Goal: Check status: Check status

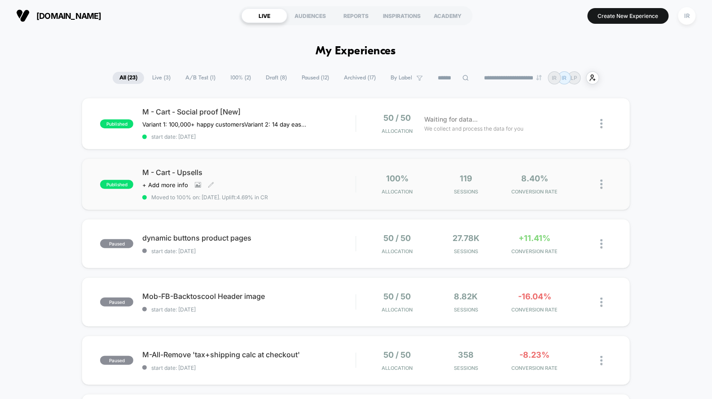
click at [308, 181] on div "M - Cart - Upsells Click to view images Click to edit experience details + Add …" at bounding box center [248, 184] width 213 height 33
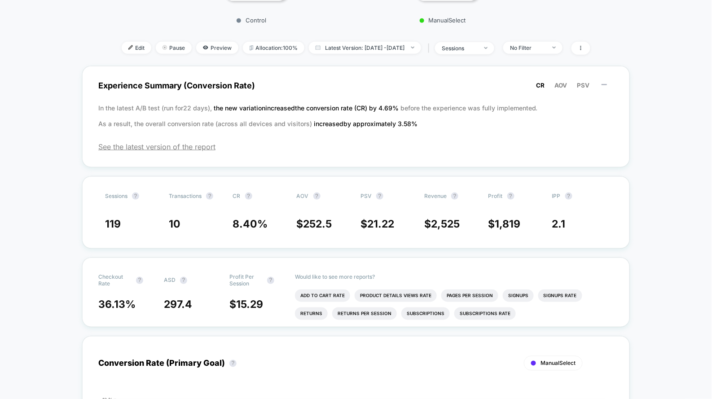
scroll to position [271, 0]
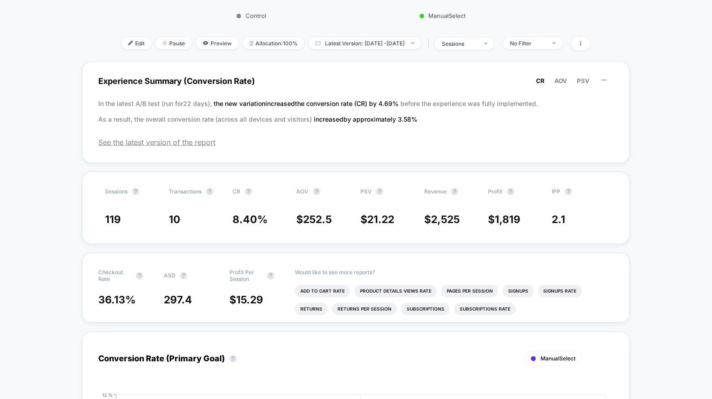
drag, startPoint x: 93, startPoint y: 224, endPoint x: 166, endPoint y: 207, distance: 74.7
click at [195, 216] on div "Sessions ? Transactions ? CR ? AOV ? PSV ? Revenue ? Profit ? IPP ? 119 10 8.40…" at bounding box center [355, 208] width 547 height 72
click at [302, 285] on li "Add To Cart Rate" at bounding box center [322, 291] width 55 height 13
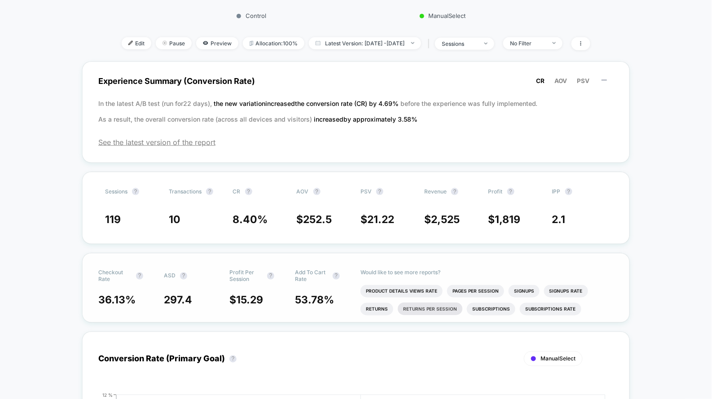
scroll to position [2, 0]
drag, startPoint x: 83, startPoint y: 294, endPoint x: 127, endPoint y: 299, distance: 44.7
click at [127, 299] on div "Checkout Rate ? ASD ? Profit Per Session ? Add To Cart Rate ? 36.13 % 297.4 $ 1…" at bounding box center [355, 288] width 547 height 70
click at [112, 299] on span "36.13 %" at bounding box center [116, 300] width 37 height 13
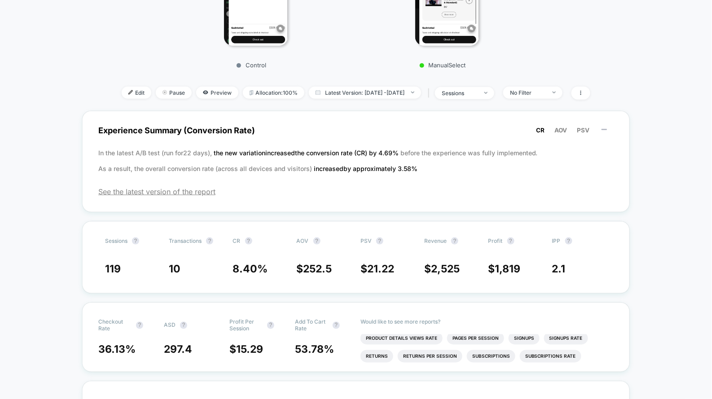
scroll to position [0, 0]
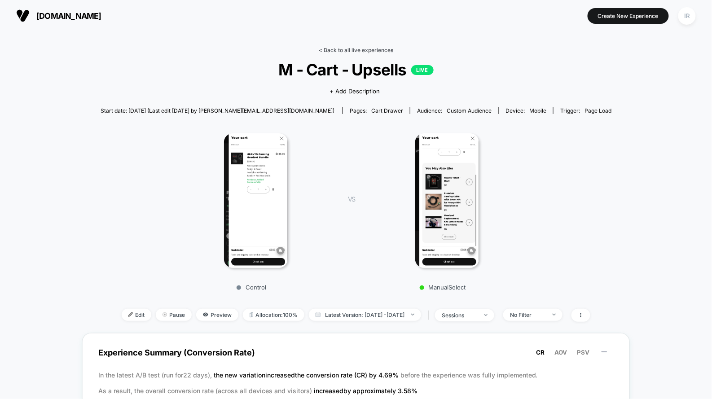
click at [355, 49] on link "< Back to all live experiences" at bounding box center [356, 50] width 74 height 7
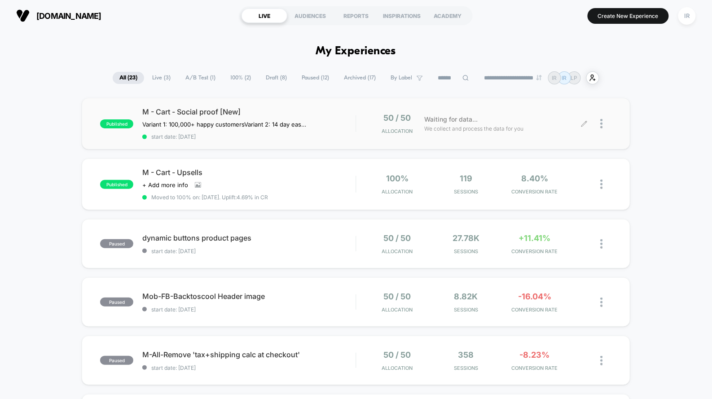
click at [358, 122] on div "50 / 50 Allocation Waiting for data... We collect and process the data for you" at bounding box center [483, 123] width 255 height 21
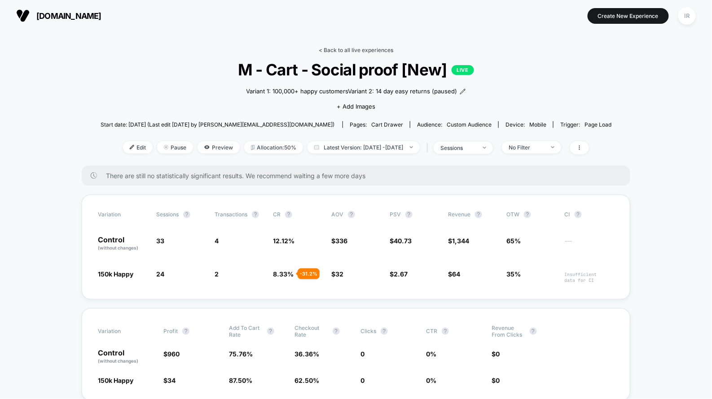
click at [334, 47] on link "< Back to all live experiences" at bounding box center [356, 50] width 74 height 7
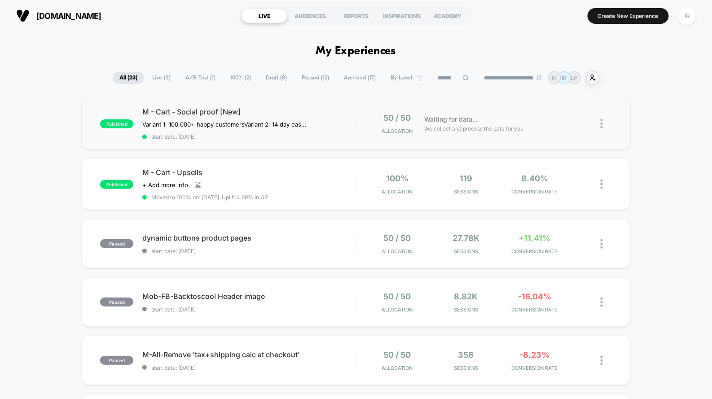
drag, startPoint x: 334, startPoint y: 47, endPoint x: 328, endPoint y: 105, distance: 58.6
click at [328, 105] on html "**********" at bounding box center [356, 199] width 712 height 399
click at [328, 105] on div "published M - Cart - Social proof [New] Variant 1: 100,000+ happy customers Var…" at bounding box center [356, 124] width 548 height 52
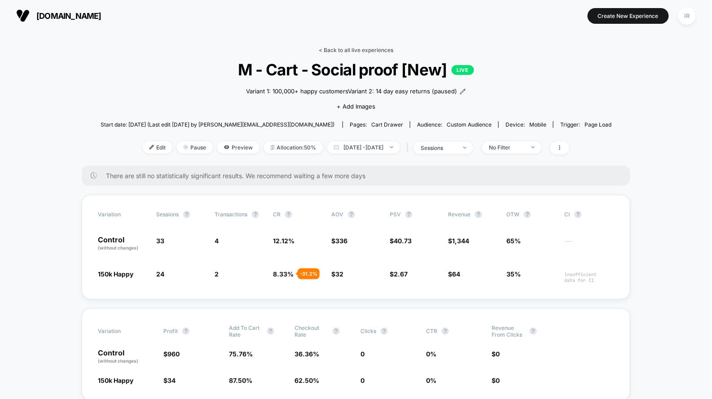
click at [342, 48] on link "< Back to all live experiences" at bounding box center [356, 50] width 74 height 7
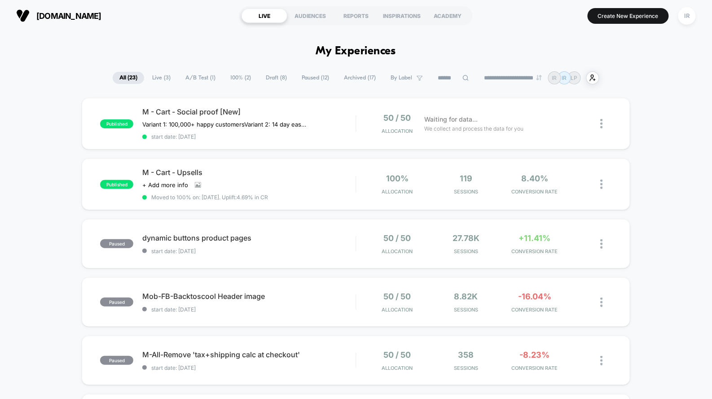
click at [153, 73] on span "Live ( 3 )" at bounding box center [161, 78] width 32 height 12
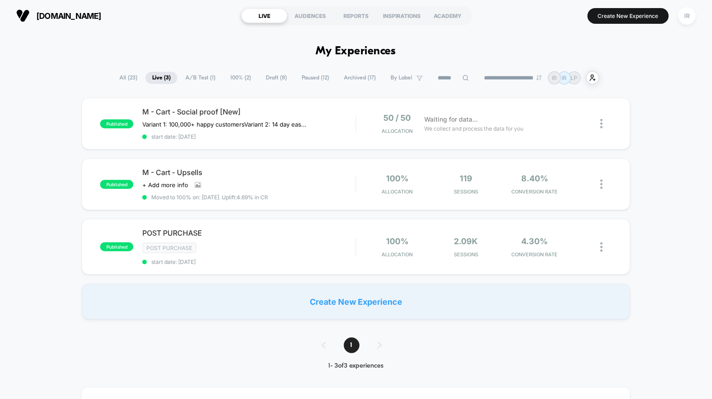
click at [197, 73] on span "A/B Test ( 1 )" at bounding box center [201, 78] width 44 height 12
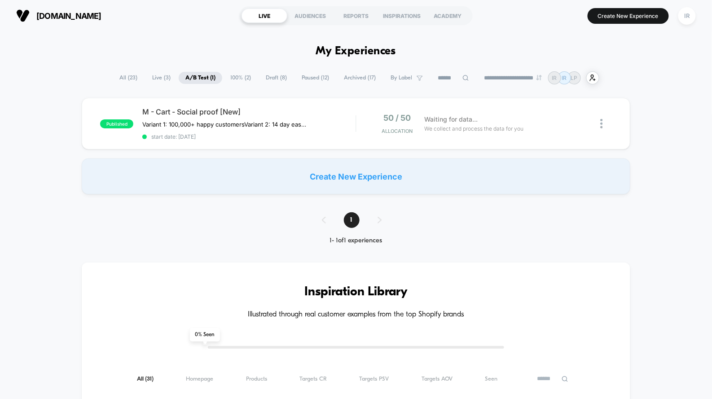
click at [229, 77] on span "100% ( 2 )" at bounding box center [240, 78] width 34 height 12
